Goal: Information Seeking & Learning: Learn about a topic

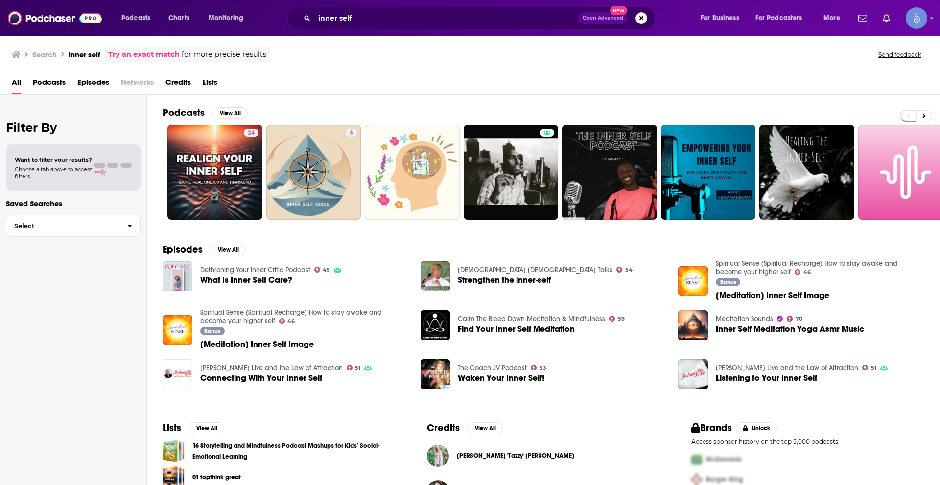
click at [59, 78] on span "Podcasts" at bounding box center [49, 84] width 33 height 20
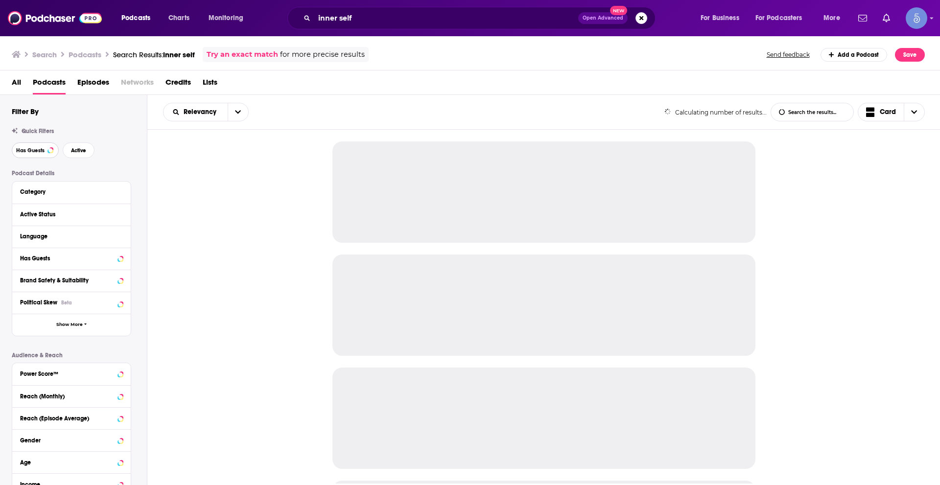
click at [34, 148] on span "Has Guests" at bounding box center [30, 150] width 28 height 5
click at [81, 149] on span "Active" at bounding box center [79, 150] width 15 height 5
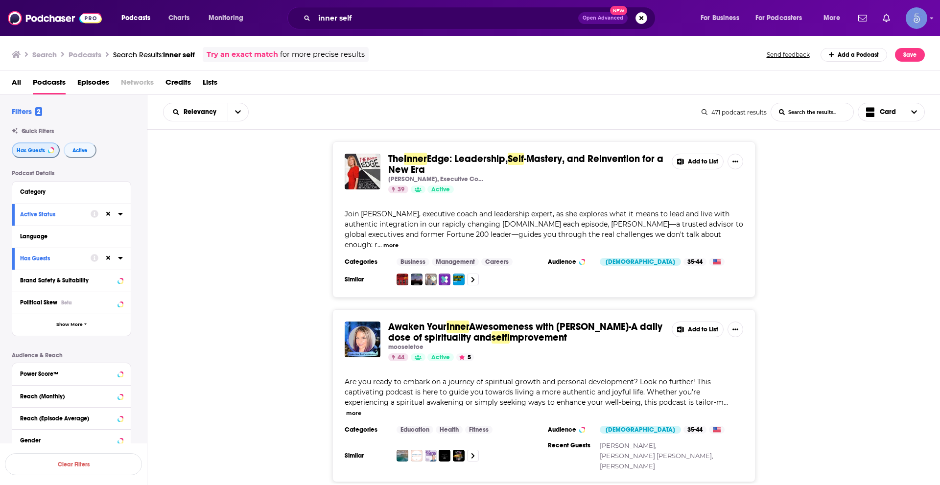
click at [41, 149] on span "Has Guests" at bounding box center [31, 150] width 28 height 5
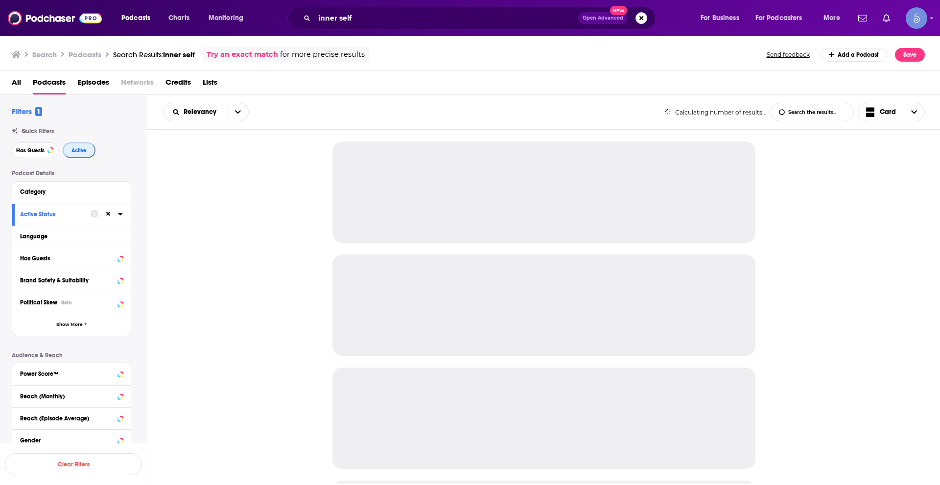
click at [84, 148] on span "Active" at bounding box center [78, 150] width 15 height 5
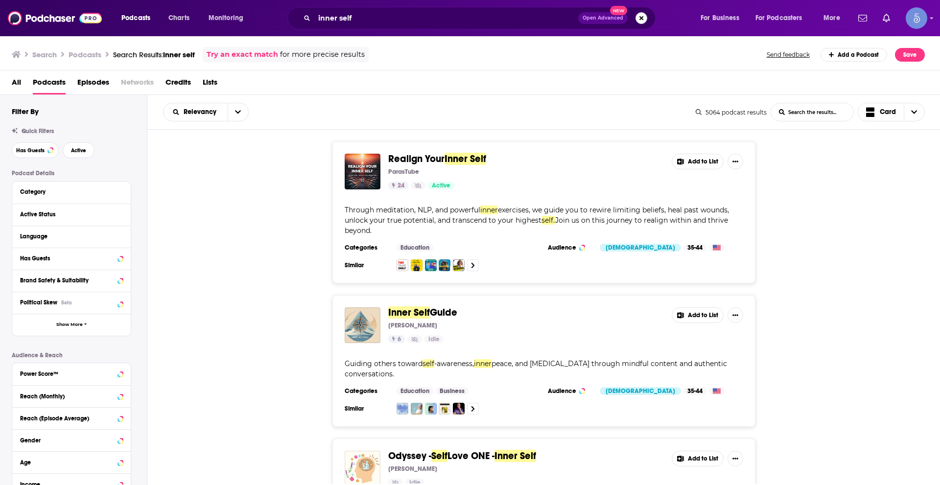
click at [644, 16] on button "Search podcasts, credits, & more..." at bounding box center [642, 18] width 12 height 12
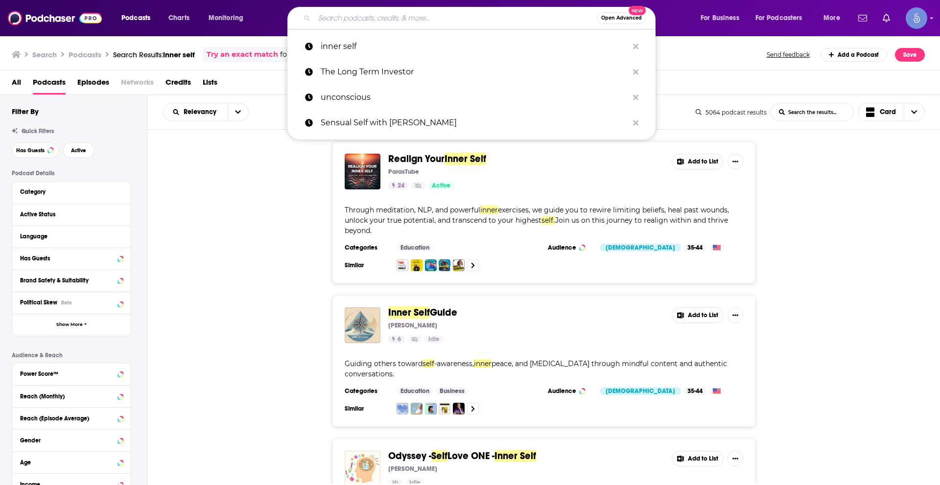
click at [461, 17] on input "Search podcasts, credits, & more..." at bounding box center [455, 18] width 283 height 16
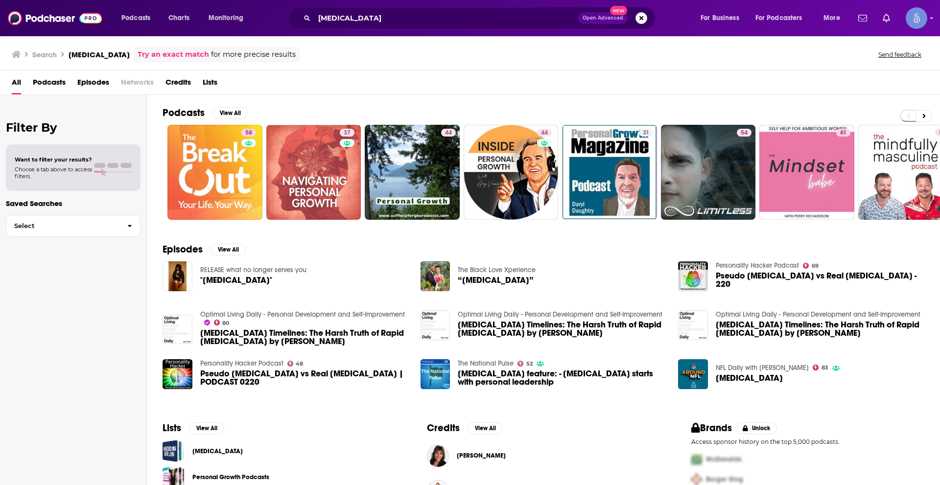
click at [48, 81] on span "Podcasts" at bounding box center [49, 84] width 33 height 20
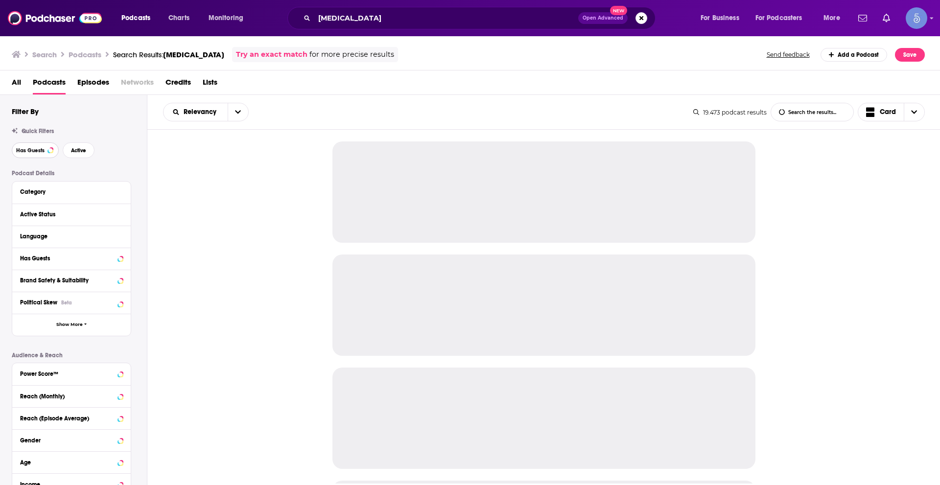
click at [24, 148] on span "Has Guests" at bounding box center [30, 150] width 28 height 5
click at [75, 150] on span "Active" at bounding box center [79, 150] width 15 height 5
click at [121, 237] on icon at bounding box center [120, 236] width 4 height 2
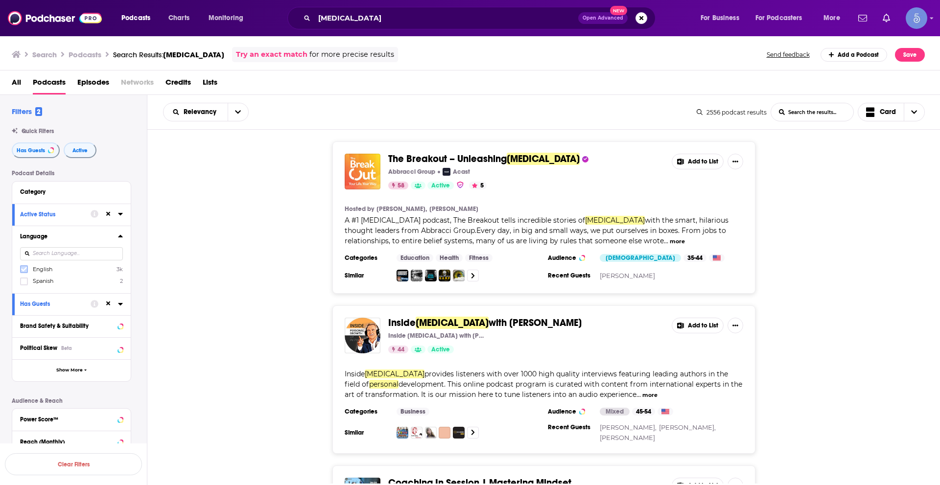
click at [25, 269] on icon at bounding box center [24, 269] width 6 height 4
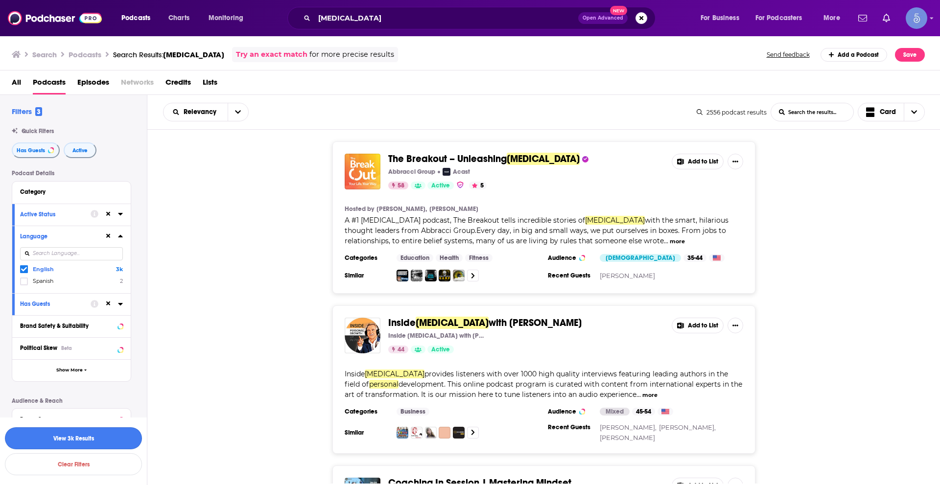
click at [120, 432] on button "View 3k Results" at bounding box center [73, 438] width 137 height 22
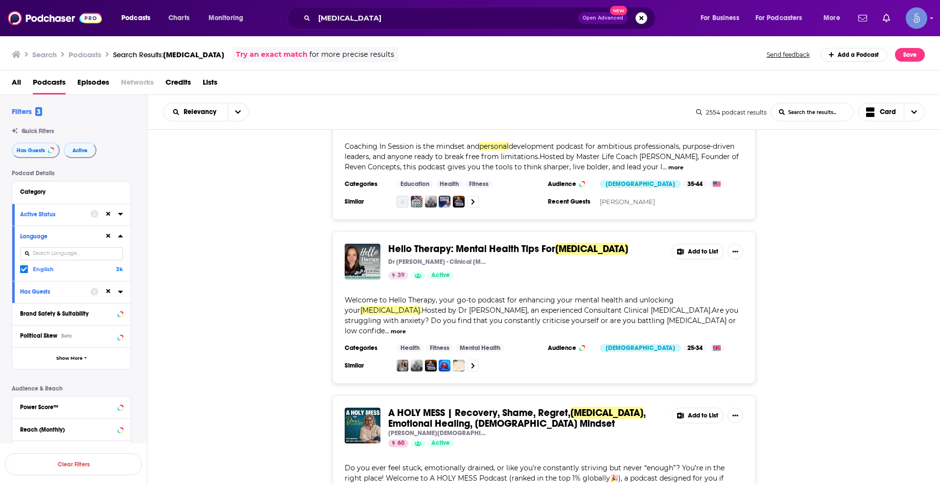
scroll to position [490, 0]
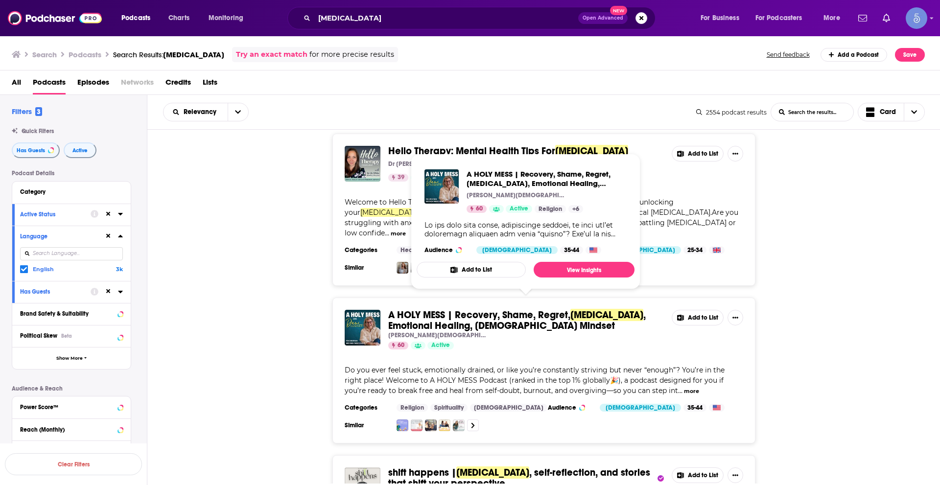
drag, startPoint x: 519, startPoint y: 317, endPoint x: 248, endPoint y: 353, distance: 273.1
click at [248, 353] on div "A HOLY MESS | Recovery, Shame, Regret, Personal Growth , Emotional Healing, Chr…" at bounding box center [543, 371] width 793 height 146
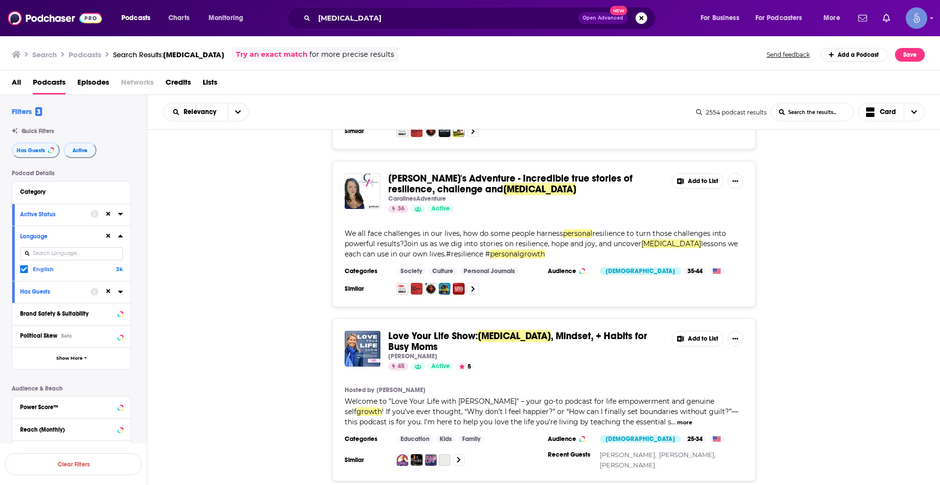
scroll to position [930, 0]
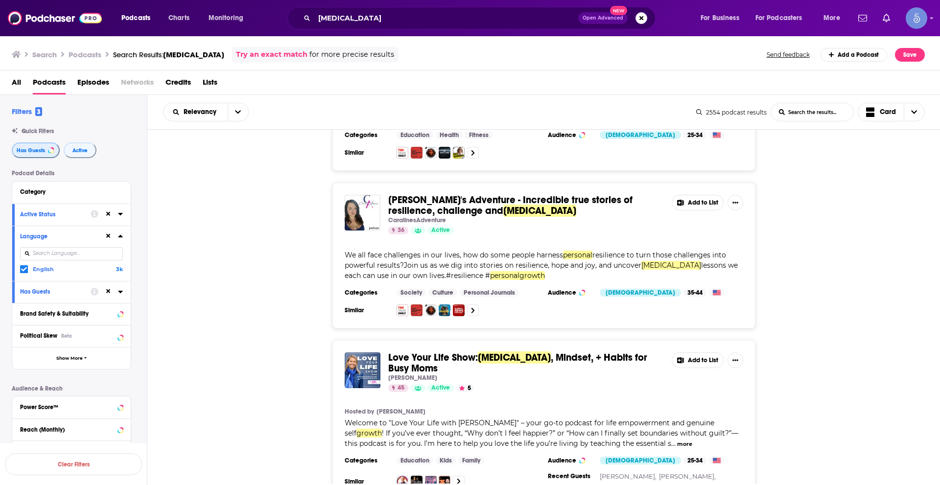
click at [40, 143] on button "Has Guests" at bounding box center [36, 150] width 48 height 16
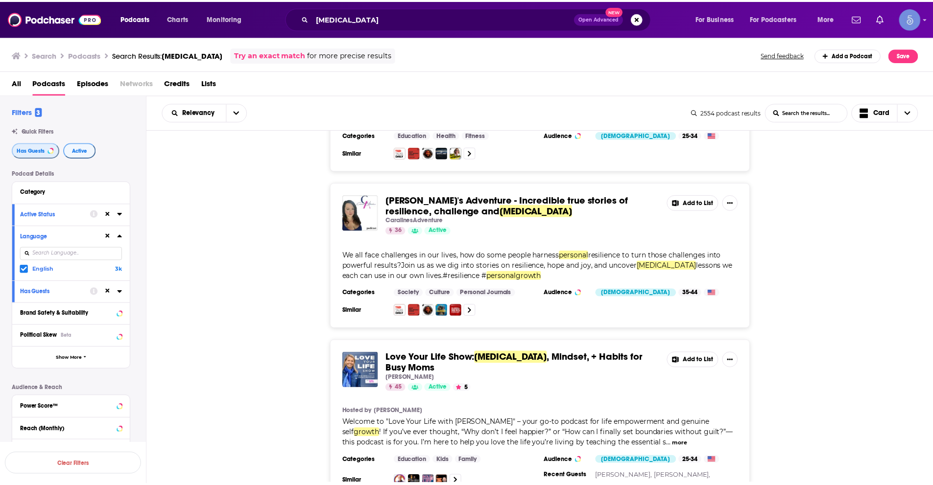
scroll to position [839, 0]
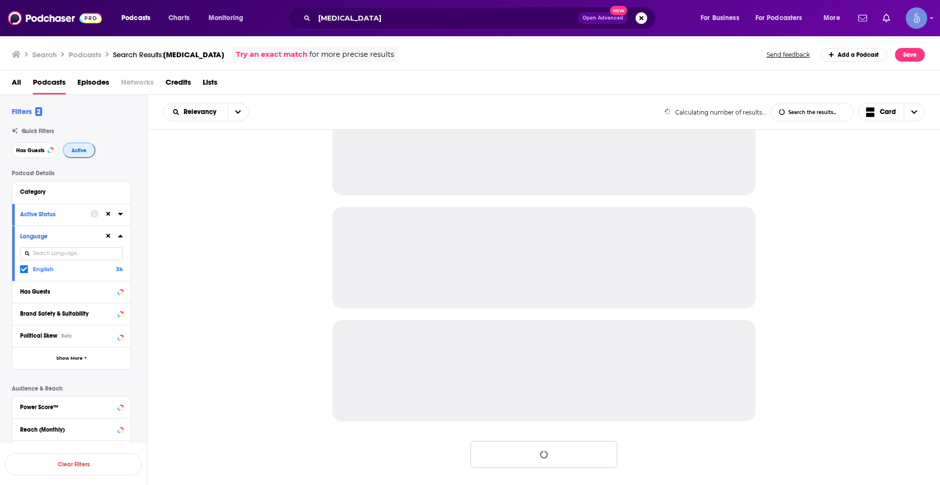
click at [92, 149] on button "Active" at bounding box center [79, 150] width 33 height 16
click at [109, 234] on icon at bounding box center [108, 236] width 4 height 6
click at [364, 27] on div "personal growth Open Advanced New" at bounding box center [471, 18] width 368 height 23
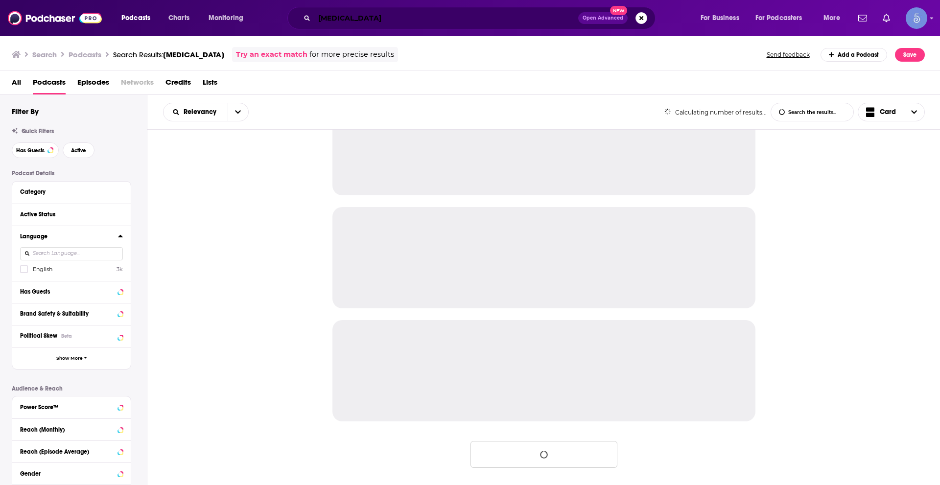
click at [365, 24] on input "personal growth" at bounding box center [446, 18] width 264 height 16
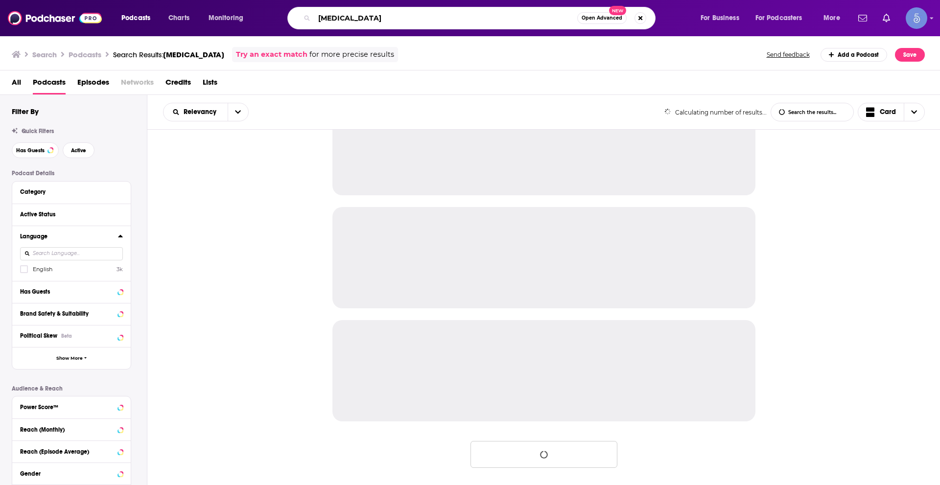
click at [365, 24] on input "personal growth" at bounding box center [445, 18] width 263 height 16
paste input "Commune with Jeff Krasno"
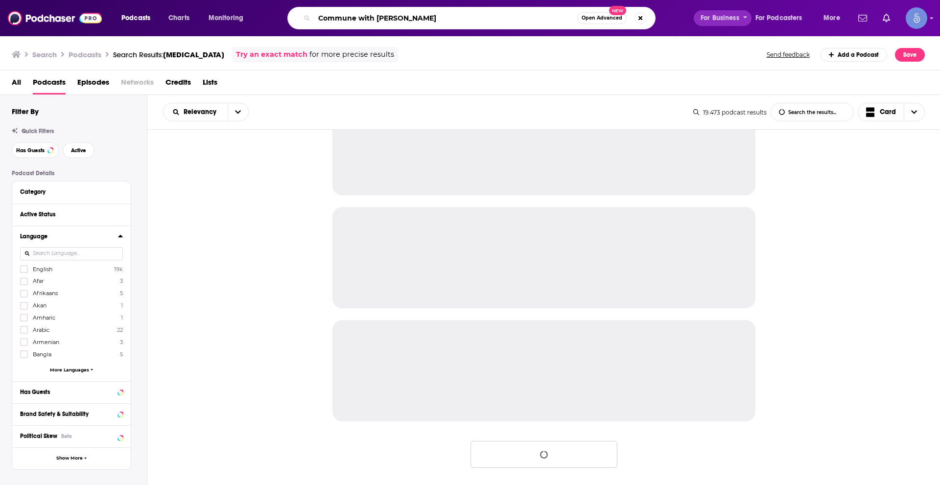
type input "Commune with Jeff Krasno"
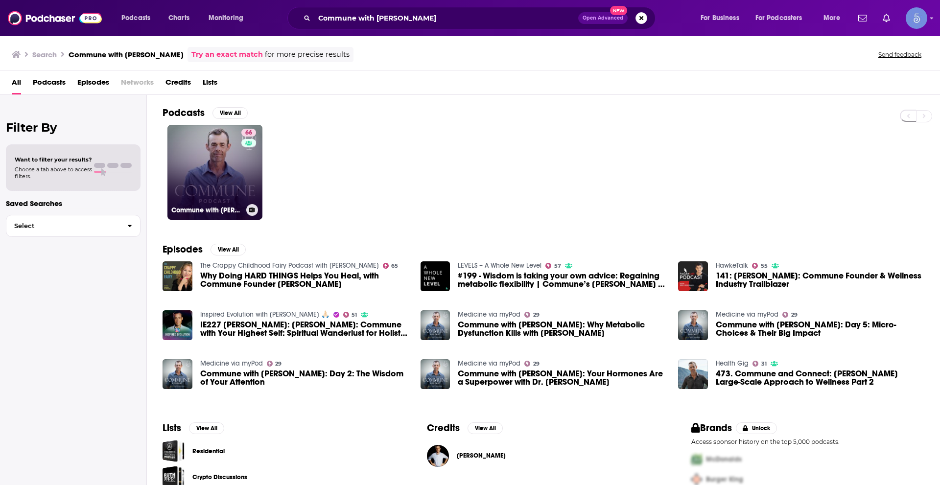
click at [242, 168] on div "66" at bounding box center [249, 166] width 17 height 75
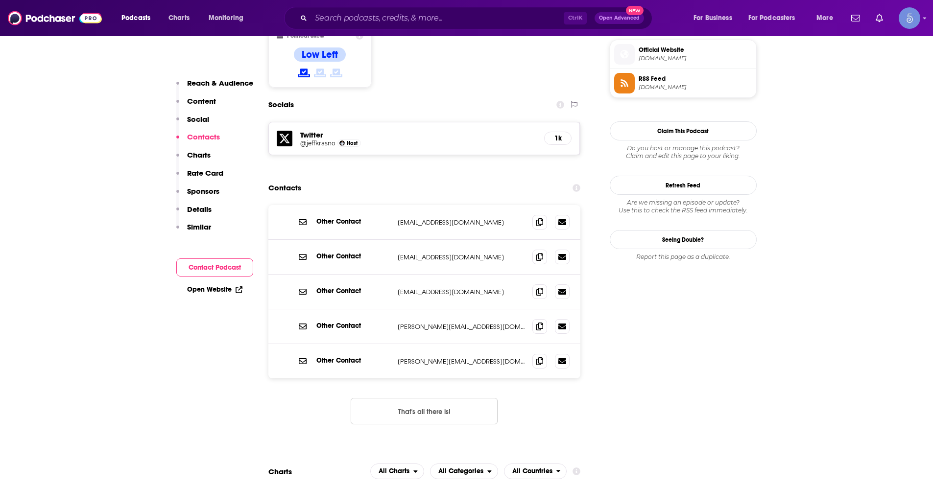
scroll to position [783, 0]
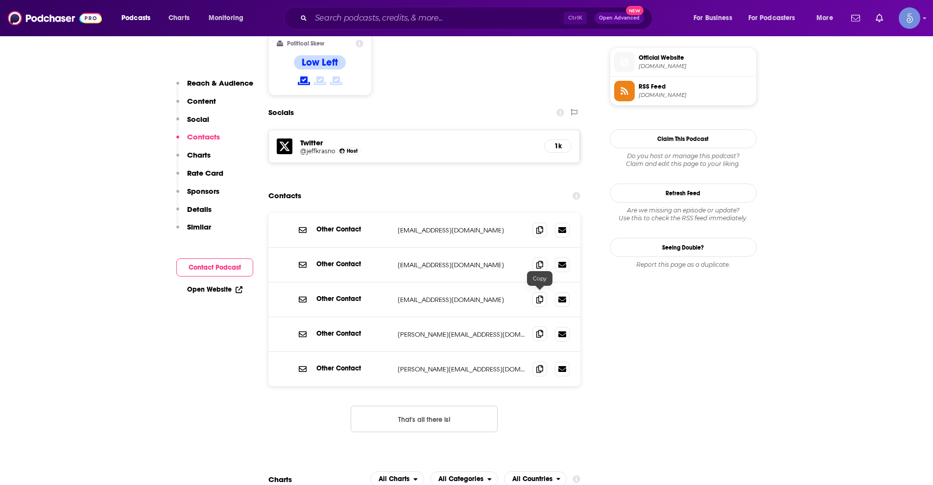
click at [537, 330] on icon at bounding box center [539, 334] width 7 height 8
